Goal: Obtain resource: Download file/media

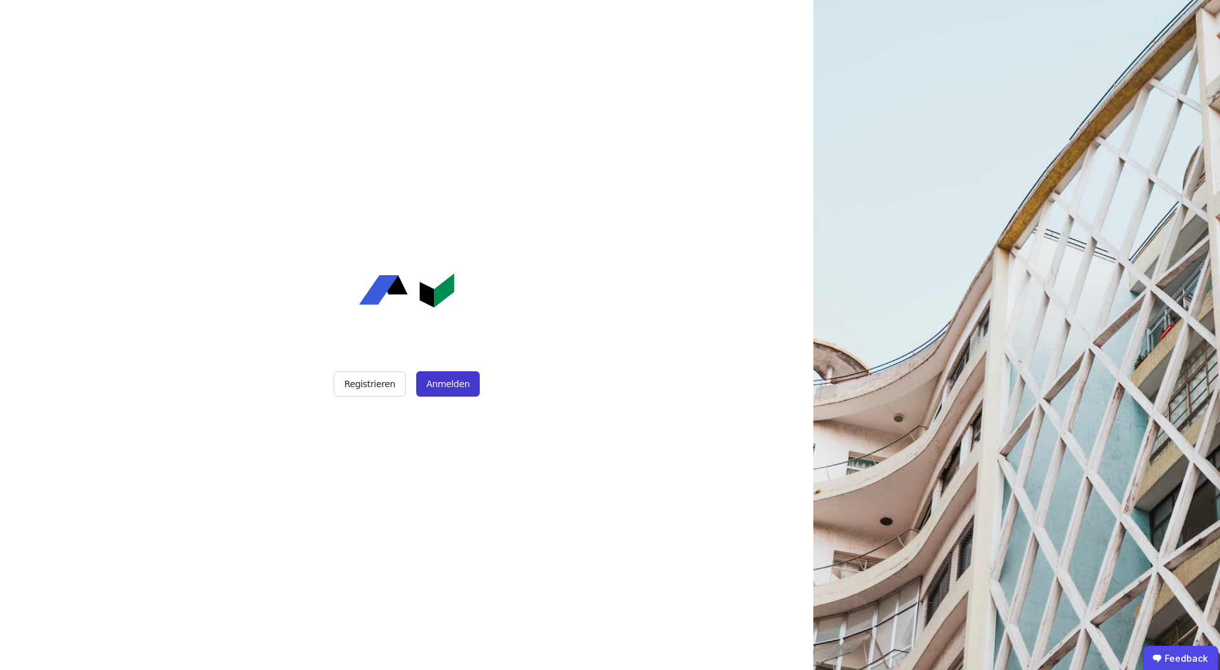
click at [456, 388] on button "Anmelden" at bounding box center [448, 383] width 64 height 25
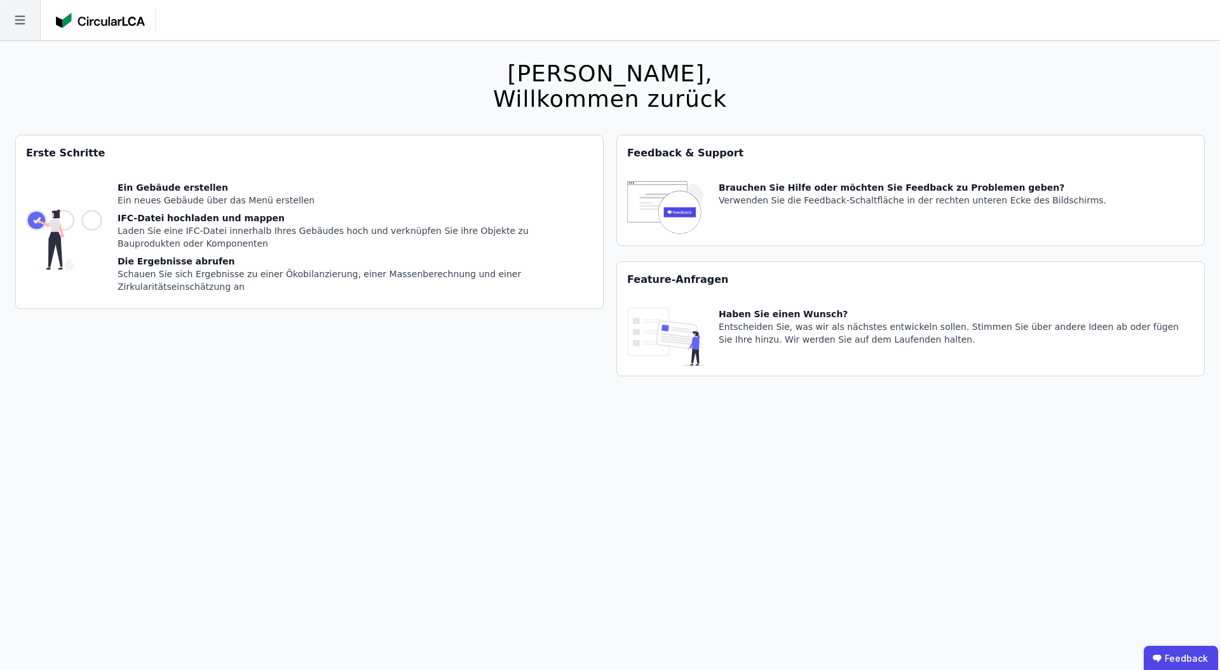
click at [9, 17] on icon at bounding box center [20, 20] width 40 height 40
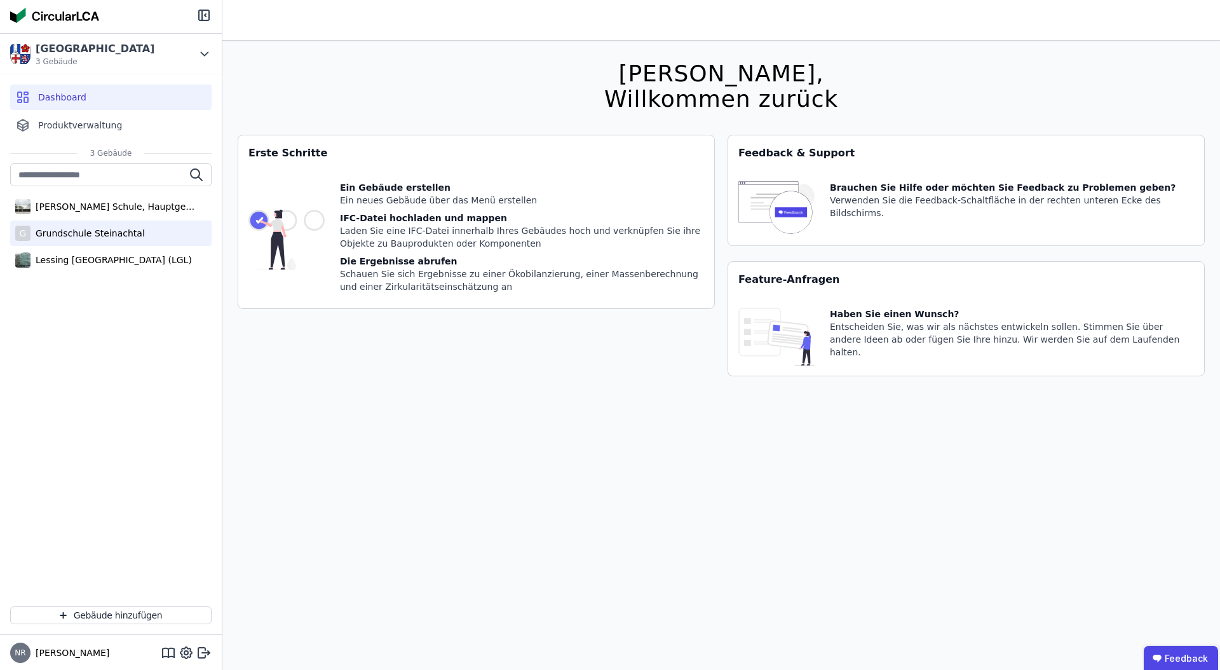
click at [105, 235] on div "Grundschule Steinachtal" at bounding box center [88, 233] width 114 height 13
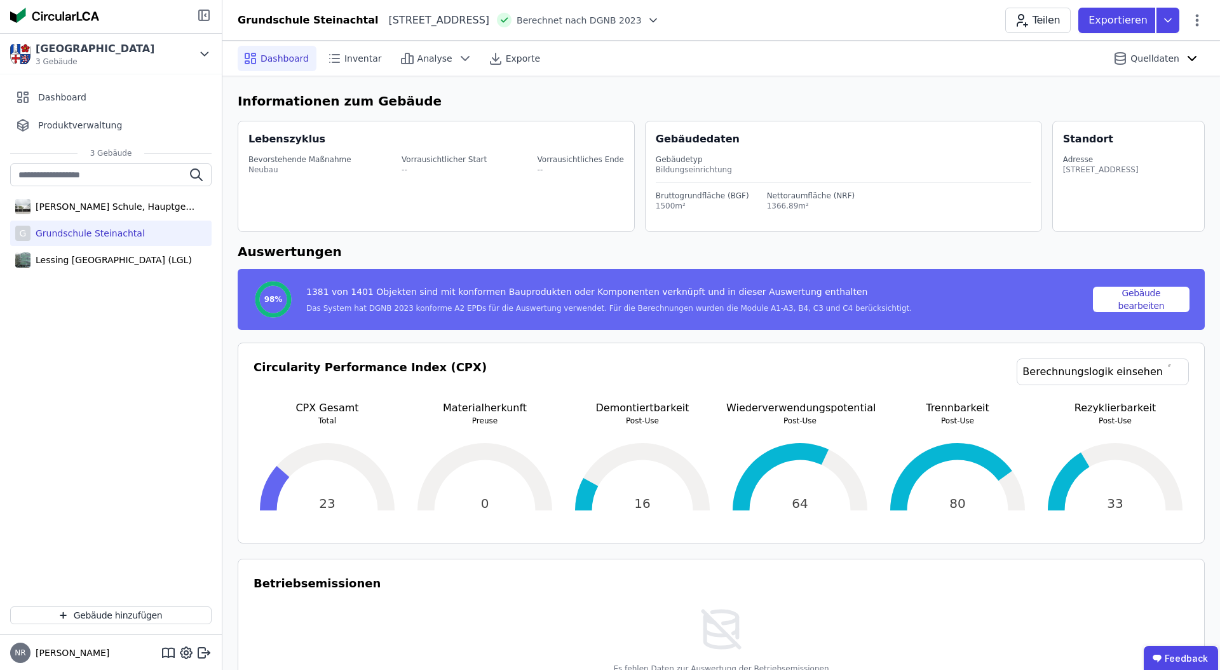
click at [199, 15] on icon at bounding box center [204, 15] width 10 height 10
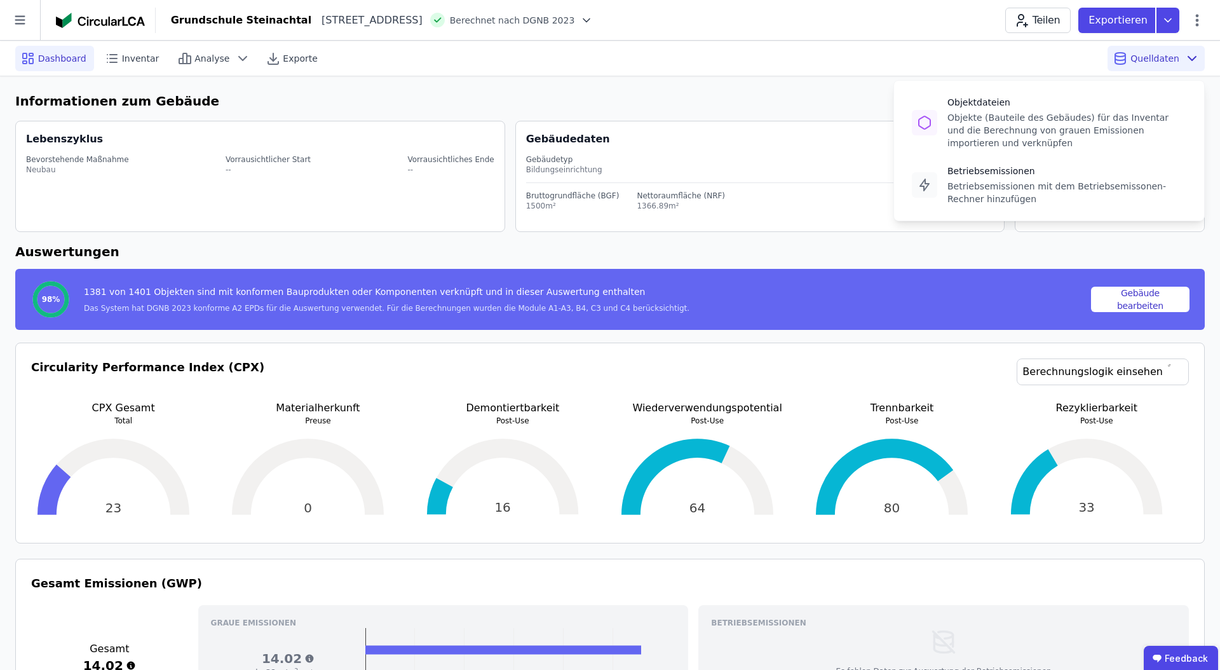
click at [1196, 59] on icon at bounding box center [1191, 58] width 15 height 15
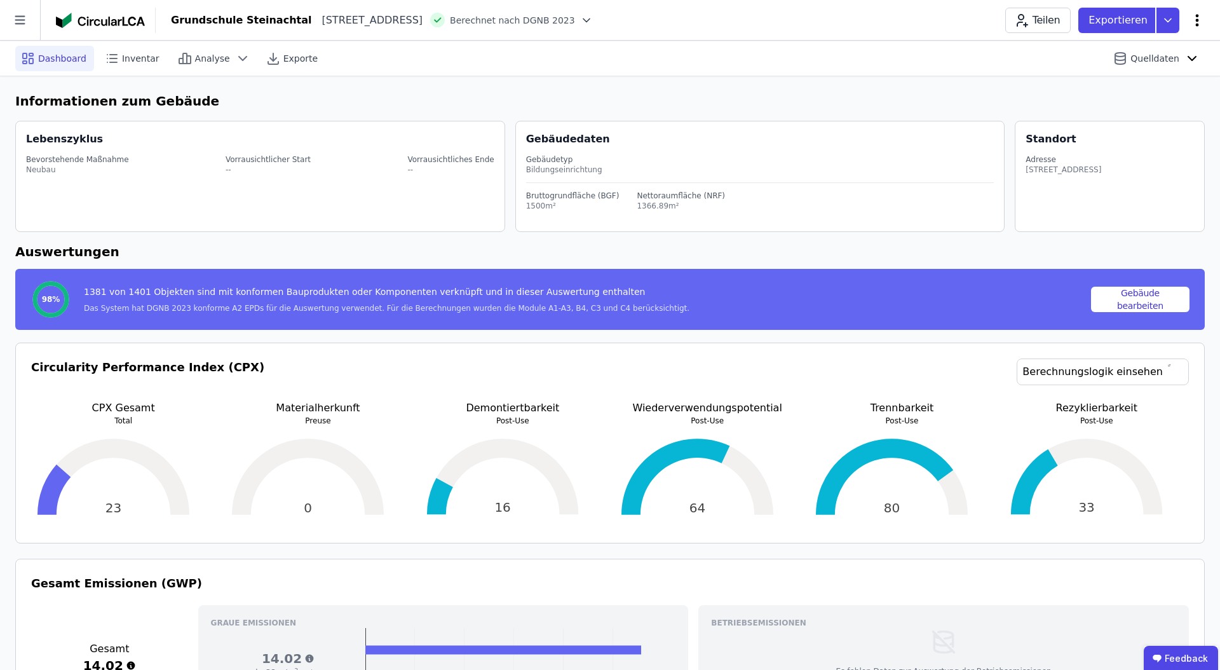
click at [1191, 17] on icon at bounding box center [1197, 20] width 15 height 15
click at [1123, 16] on p "Exportieren" at bounding box center [1120, 20] width 62 height 15
click at [283, 58] on span "Exporte" at bounding box center [300, 58] width 34 height 13
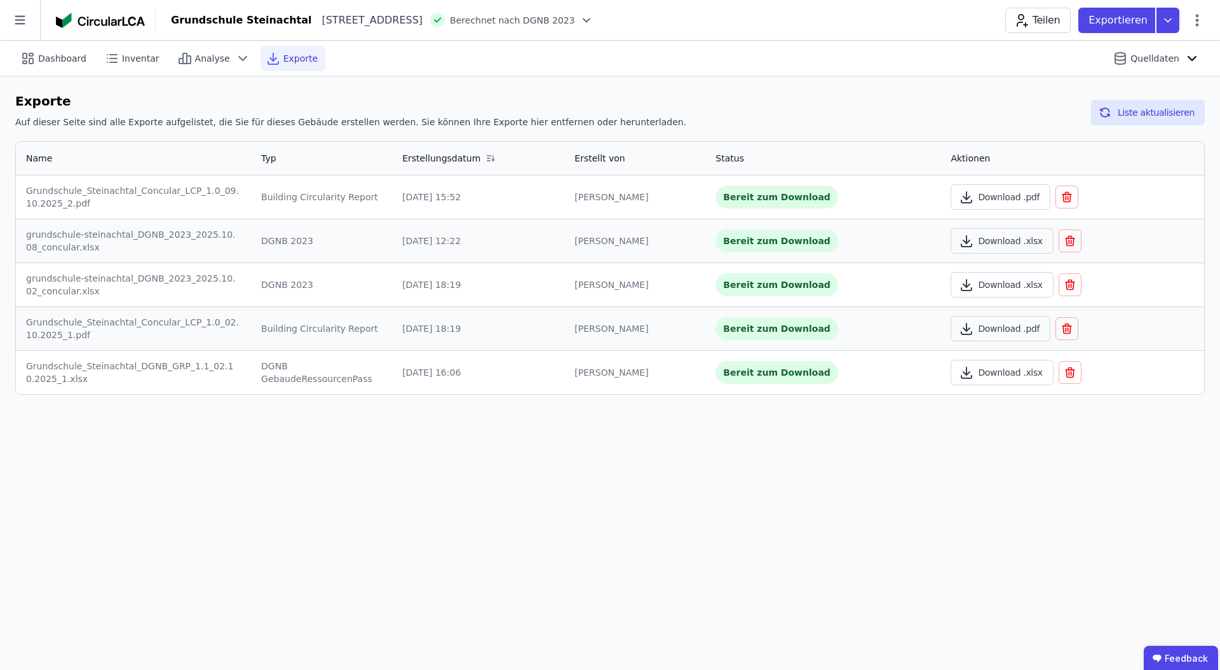
click at [584, 113] on div "Exporte Auf dieser Seite sind alle Exporte aufgelistet, die Sie für dieses Gebä…" at bounding box center [350, 113] width 671 height 42
click at [991, 195] on button "Download .pdf" at bounding box center [1001, 196] width 100 height 25
click at [67, 58] on span "Dashboard" at bounding box center [62, 58] width 48 height 13
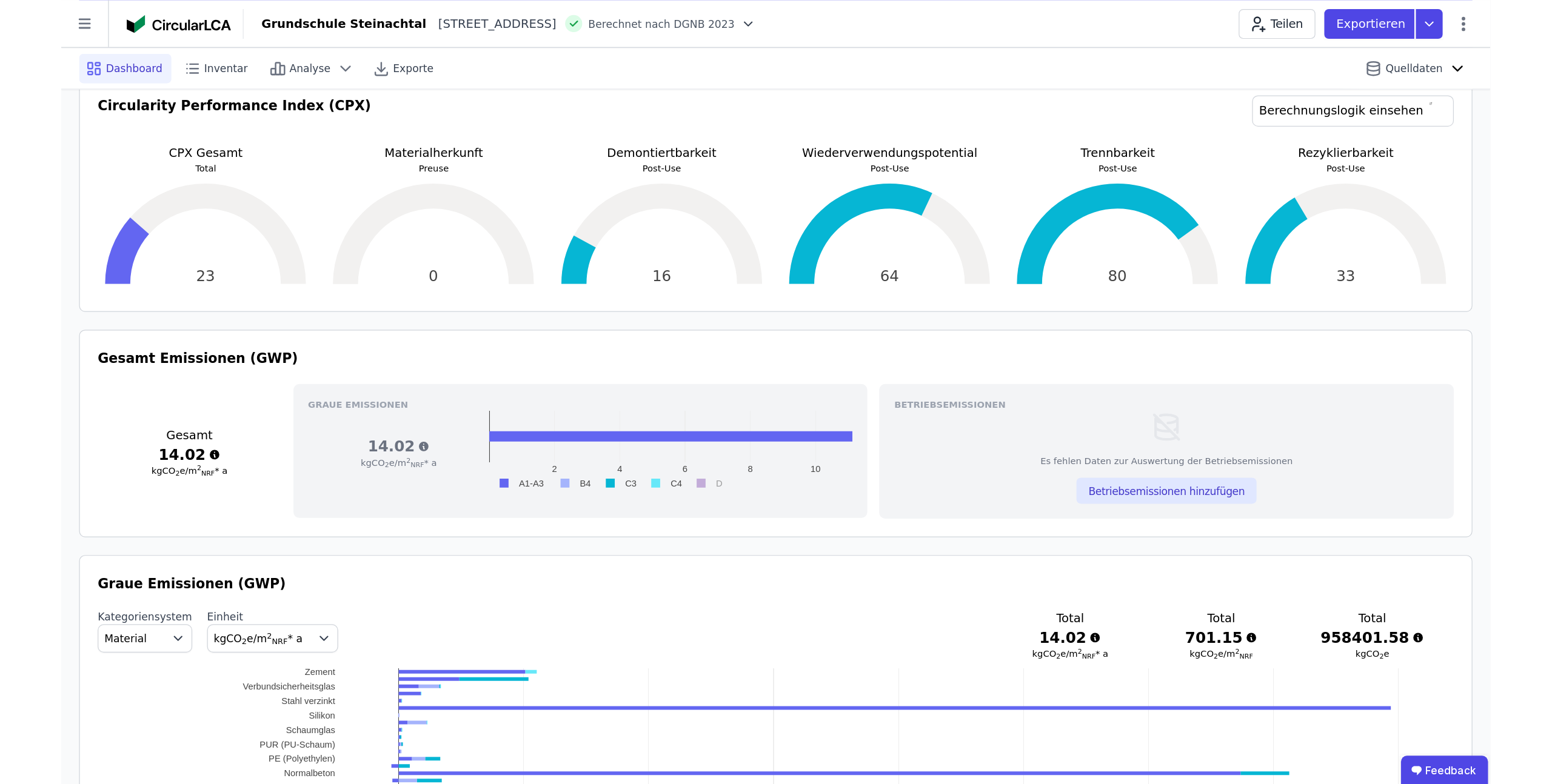
scroll to position [258, 0]
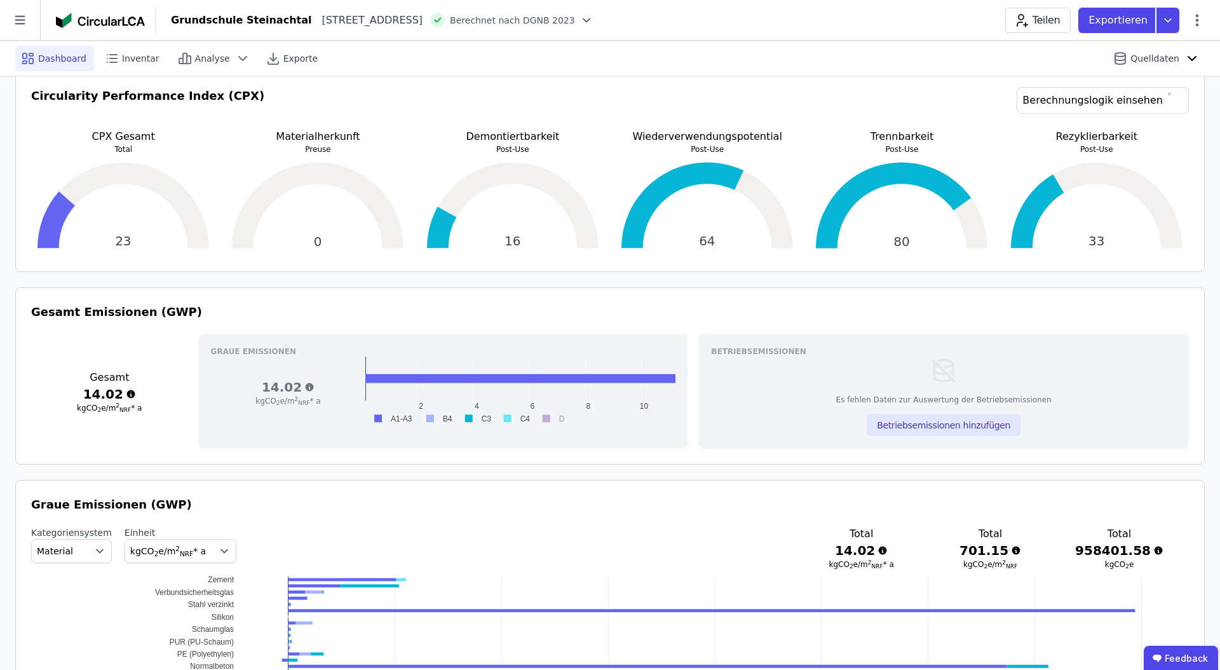
click at [1137, 112] on link "Berechnungslogik einsehen" at bounding box center [1103, 100] width 172 height 27
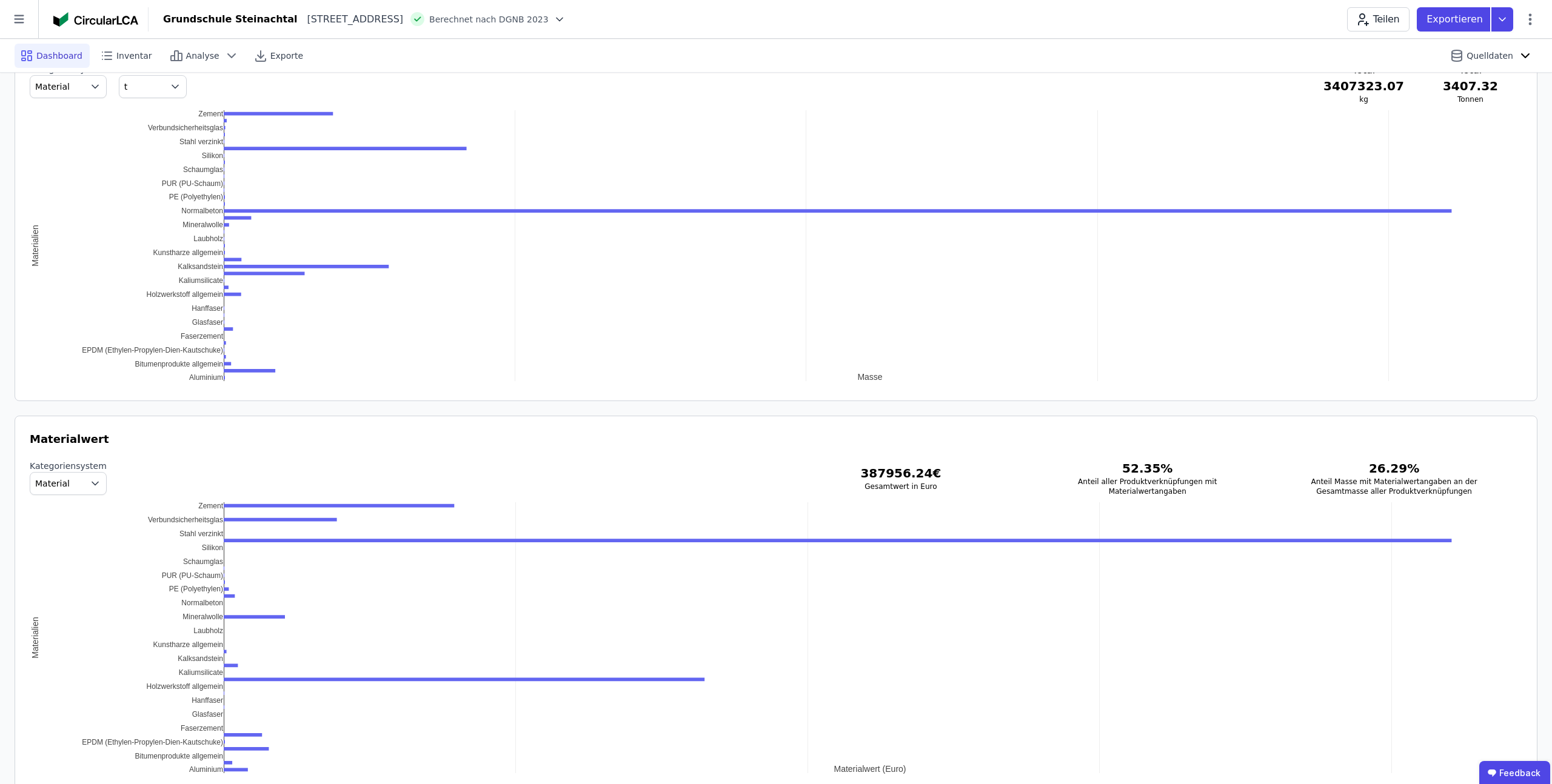
scroll to position [1263, 0]
